Goal: Information Seeking & Learning: Learn about a topic

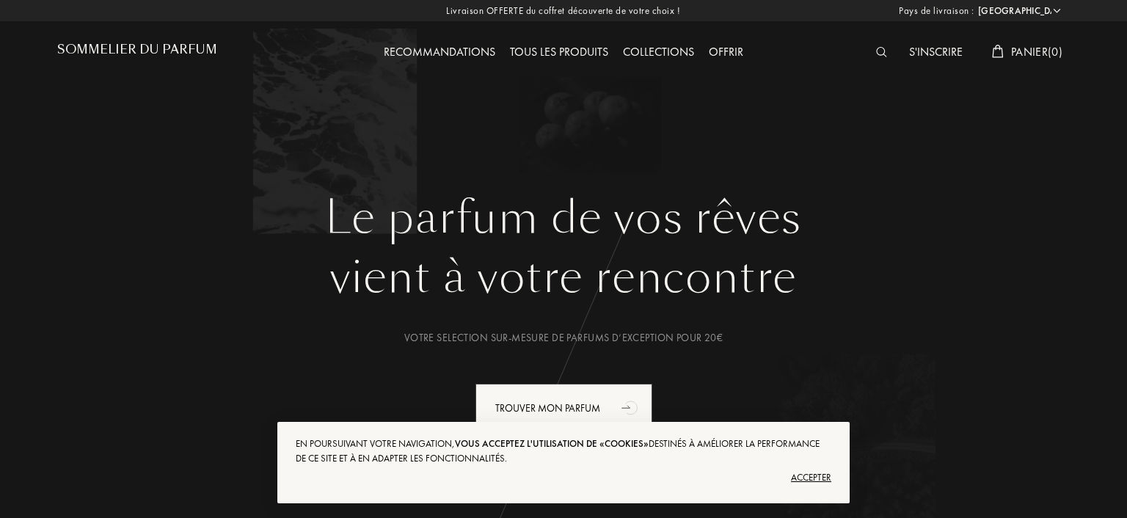
select select "FR"
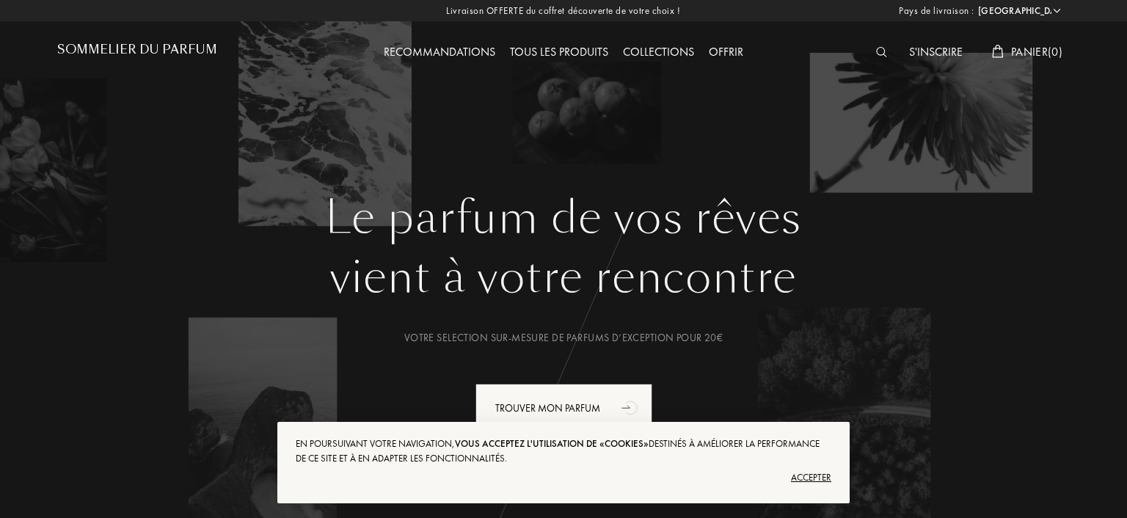
click at [511, 43] on div "Recommandations Tous les produits Collections Offrir" at bounding box center [563, 40] width 506 height 81
click at [518, 51] on div "Tous les produits" at bounding box center [559, 52] width 113 height 19
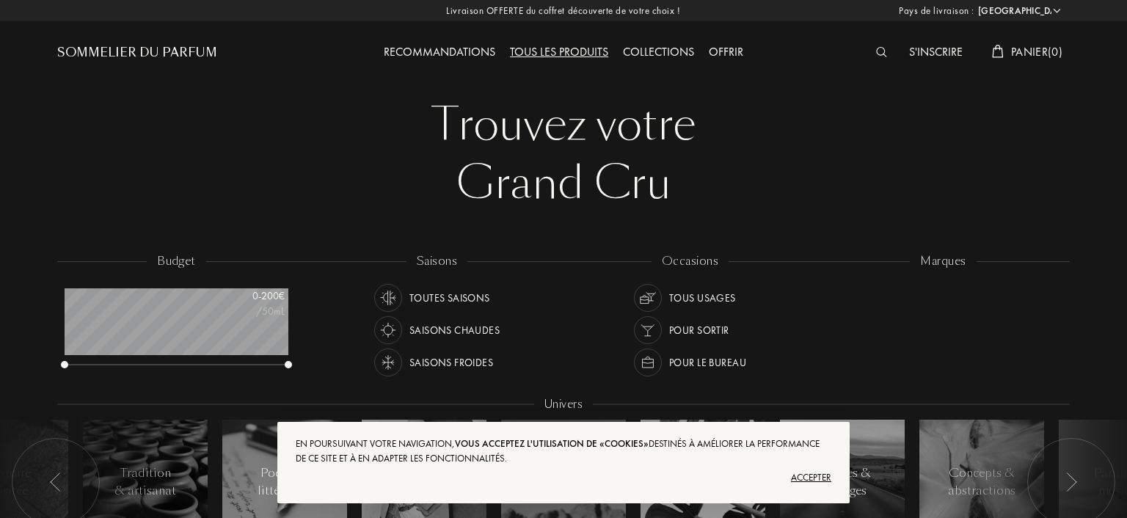
select select "FR"
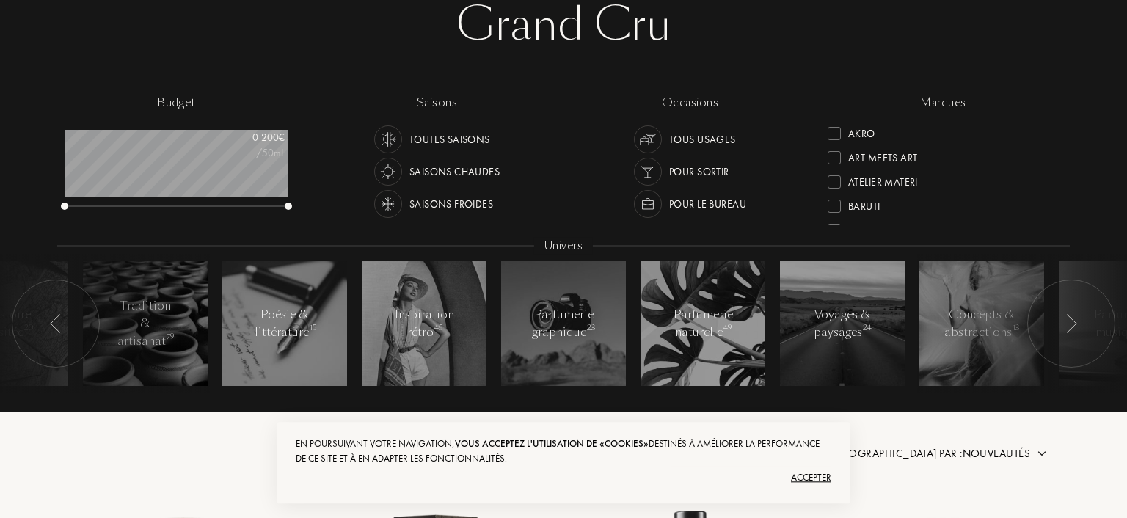
scroll to position [167, 0]
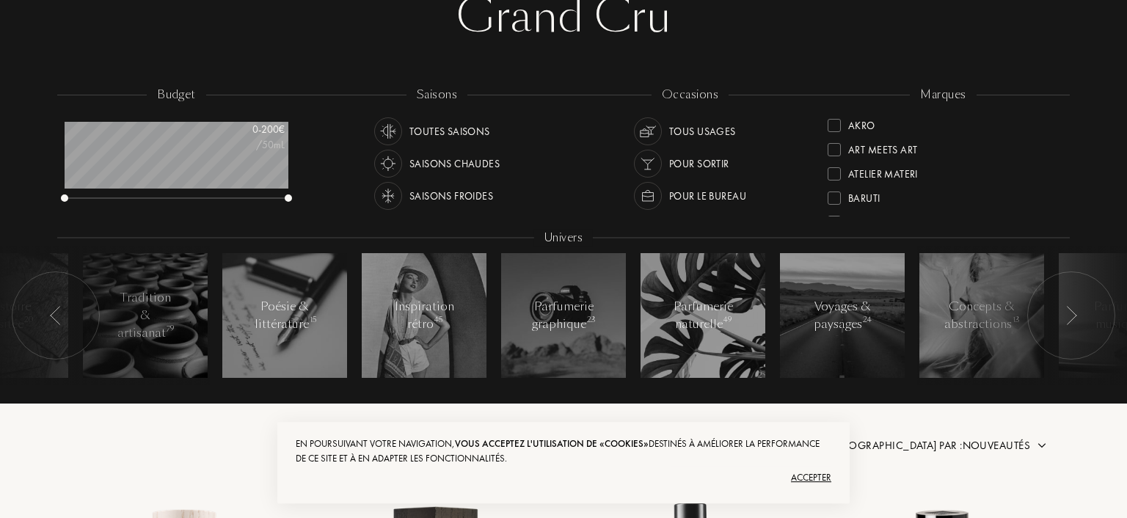
click at [829, 176] on div at bounding box center [834, 173] width 13 height 13
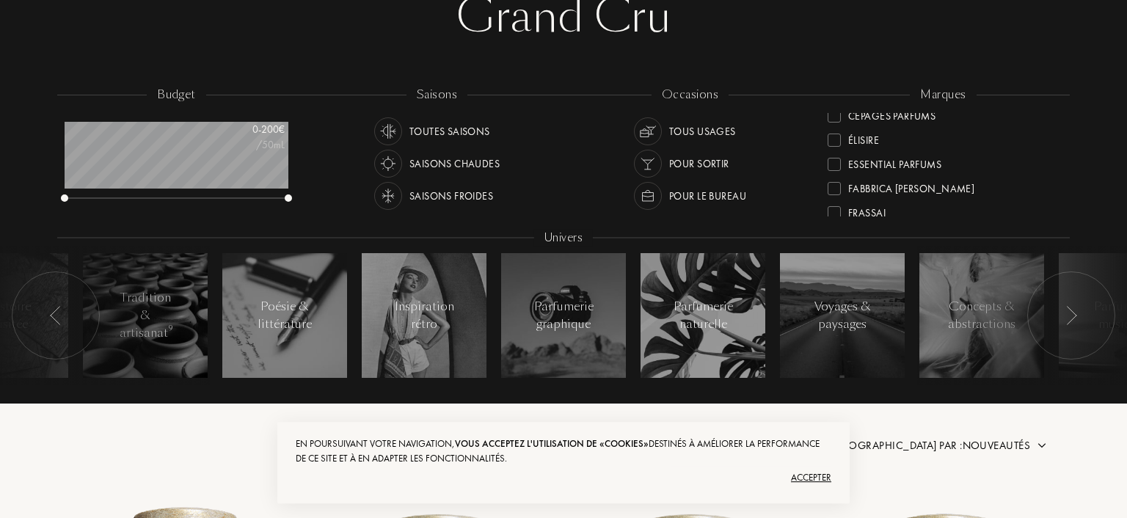
scroll to position [143, 0]
click at [837, 151] on div at bounding box center [834, 151] width 13 height 13
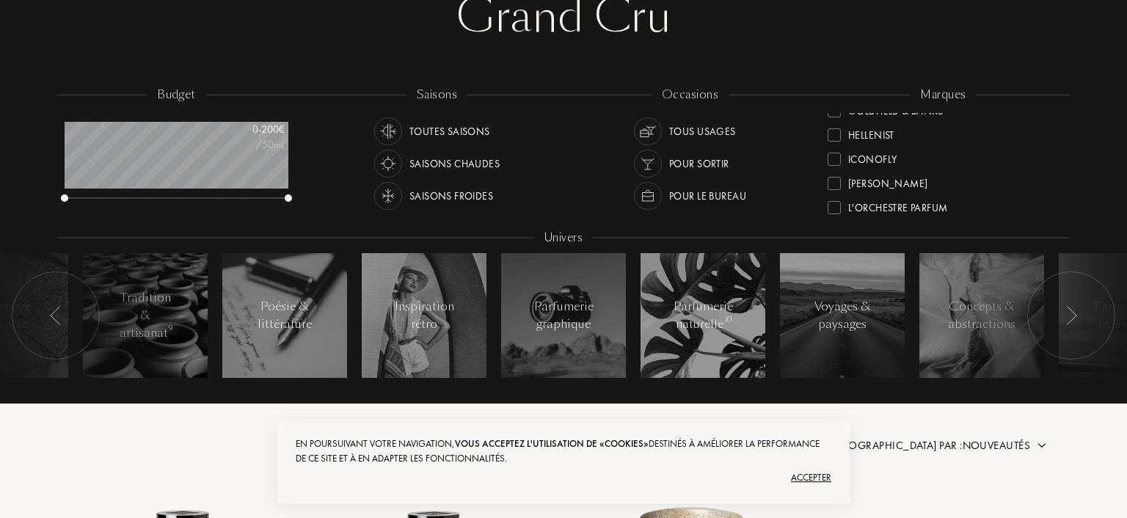
scroll to position [266, 0]
click at [835, 177] on div at bounding box center [834, 174] width 13 height 13
click at [834, 178] on div at bounding box center [834, 176] width 13 height 13
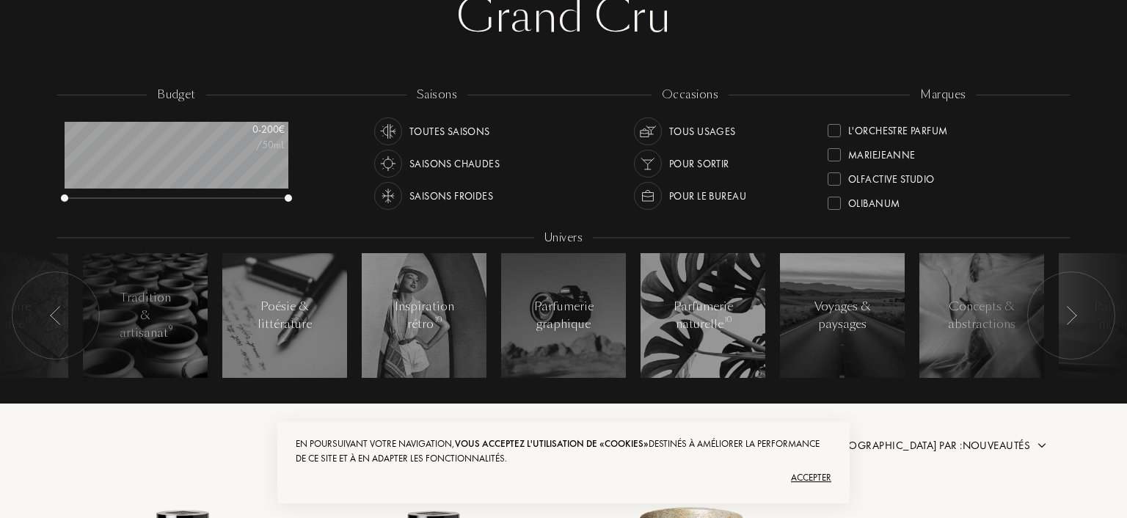
click at [836, 180] on div at bounding box center [834, 178] width 13 height 13
click at [836, 142] on div at bounding box center [834, 145] width 13 height 13
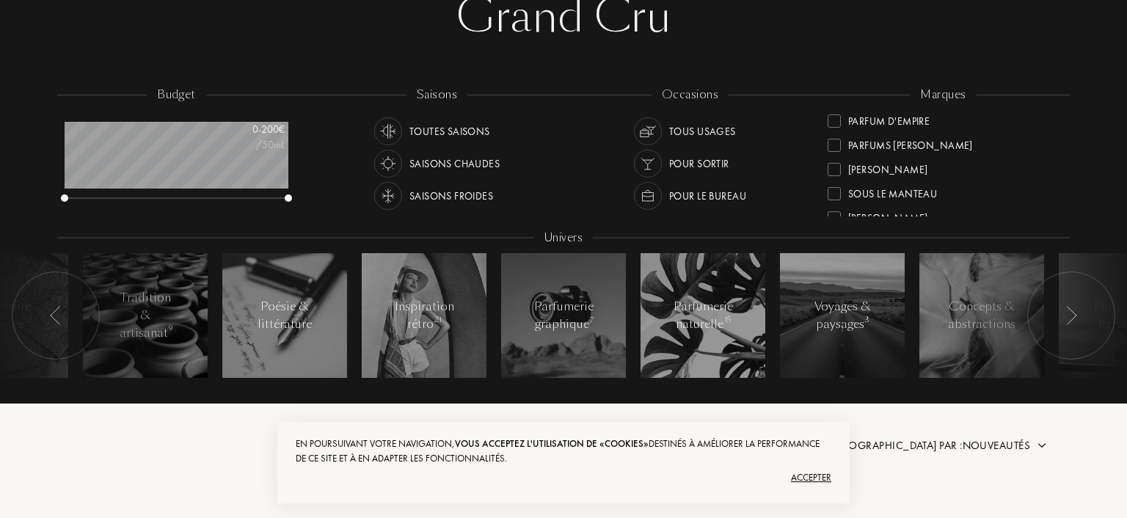
scroll to position [10, 0]
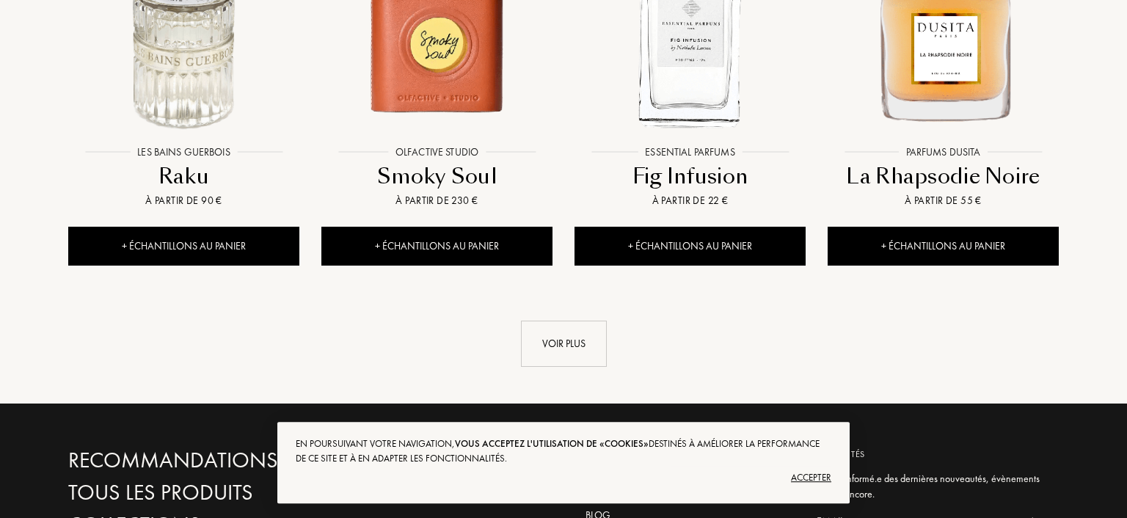
scroll to position [1641, 0]
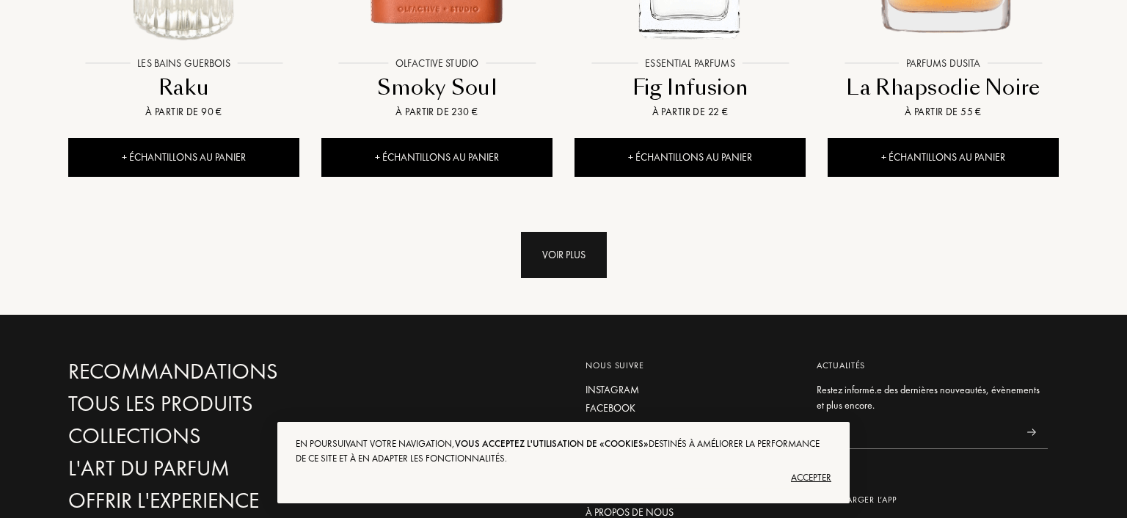
click at [588, 252] on div "Voir plus" at bounding box center [564, 255] width 86 height 46
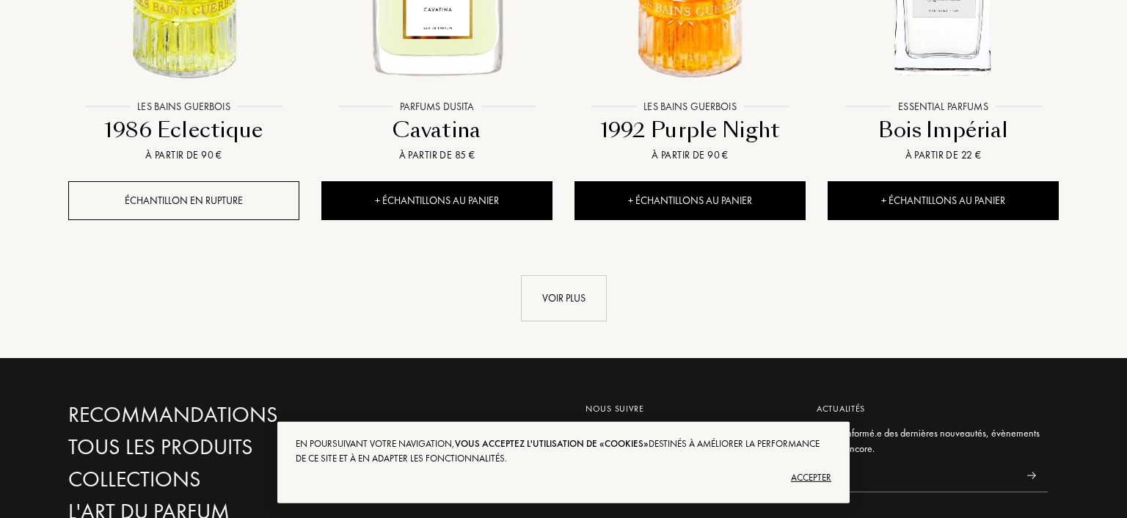
scroll to position [2798, 0]
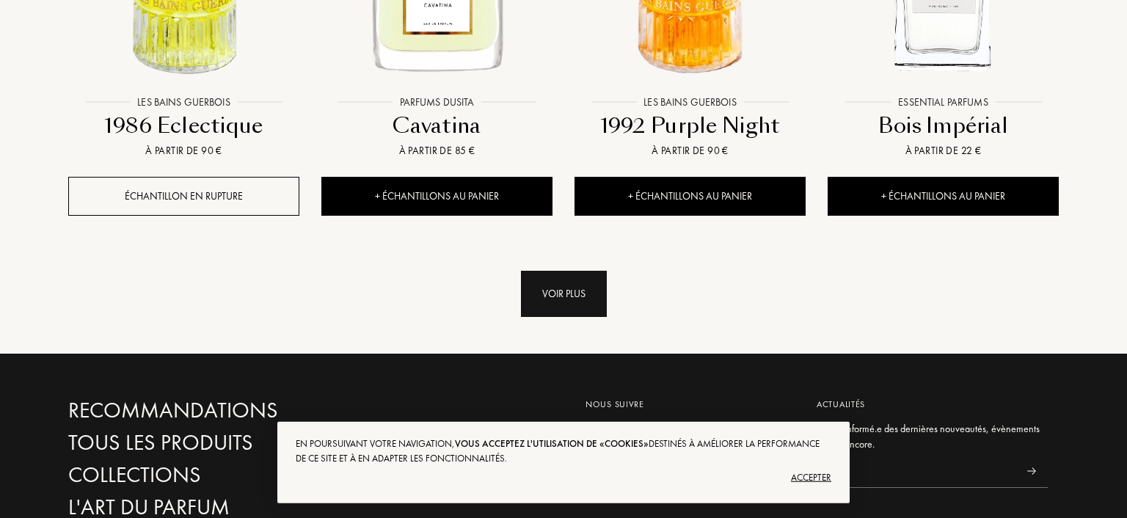
click at [547, 307] on div "Voir plus" at bounding box center [564, 294] width 86 height 46
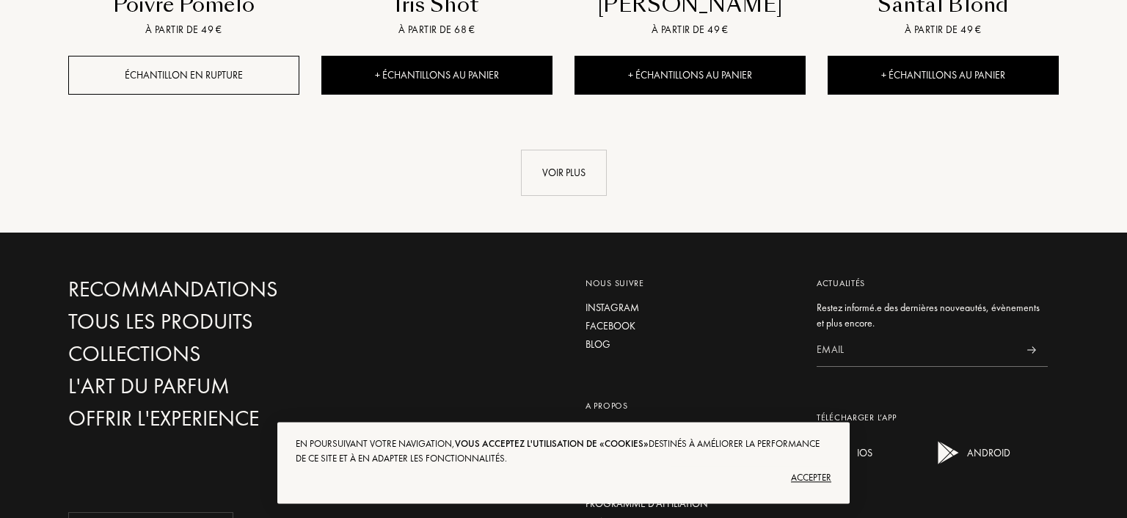
scroll to position [4168, 0]
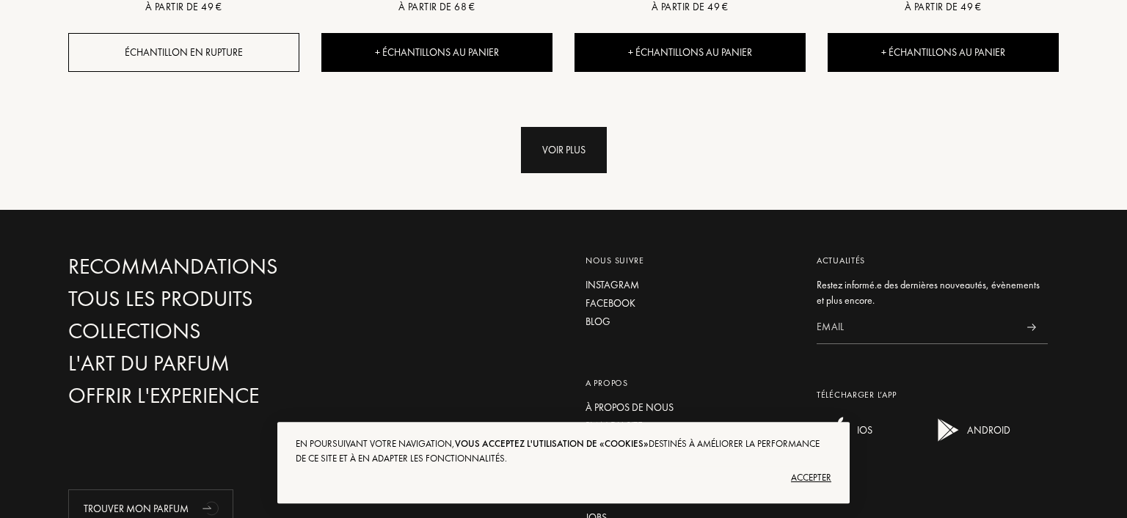
click at [534, 147] on div "Voir plus" at bounding box center [564, 150] width 86 height 46
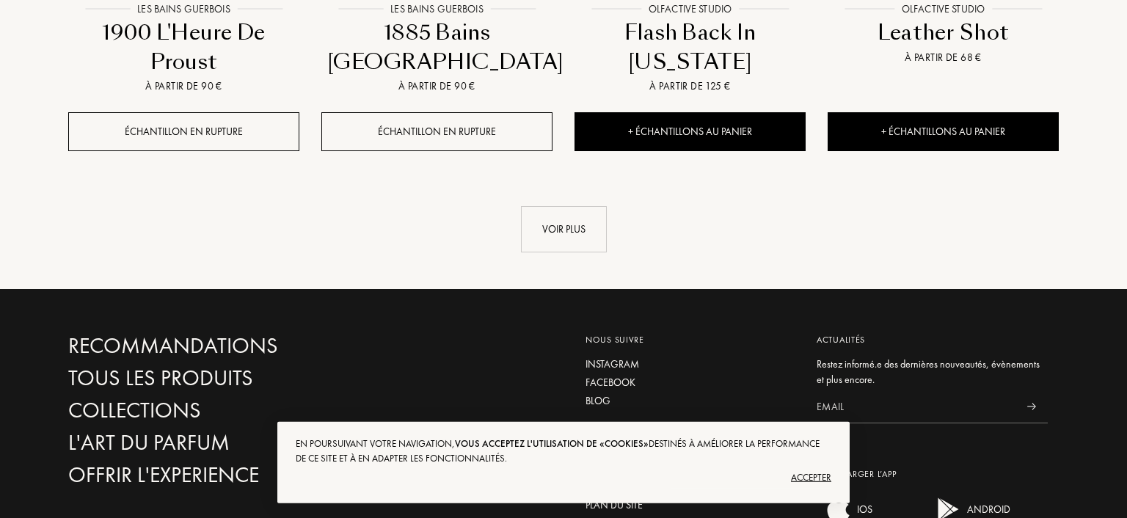
scroll to position [5257, 0]
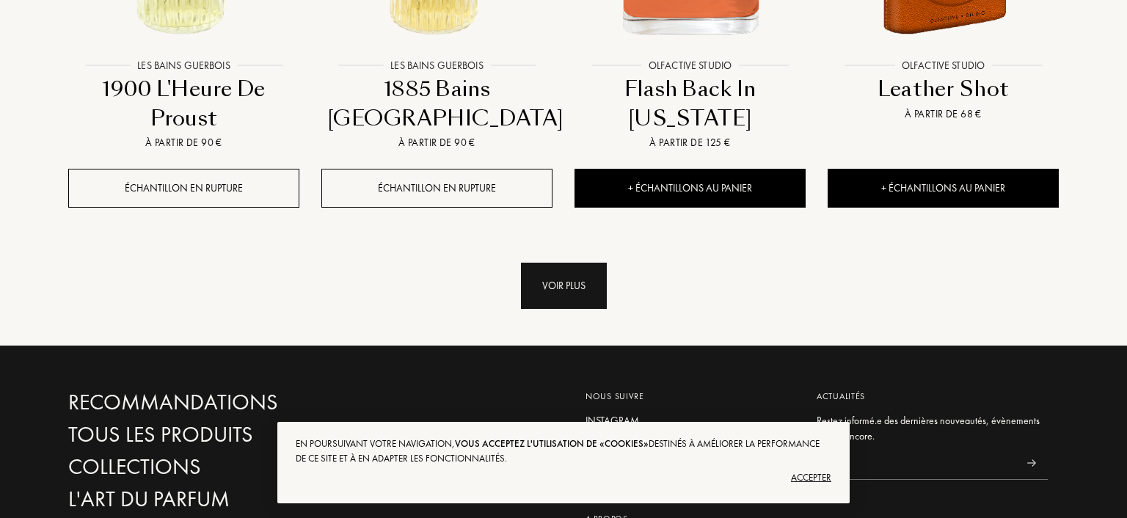
click at [563, 269] on div "Voir plus" at bounding box center [564, 286] width 86 height 46
